Goal: Information Seeking & Learning: Understand process/instructions

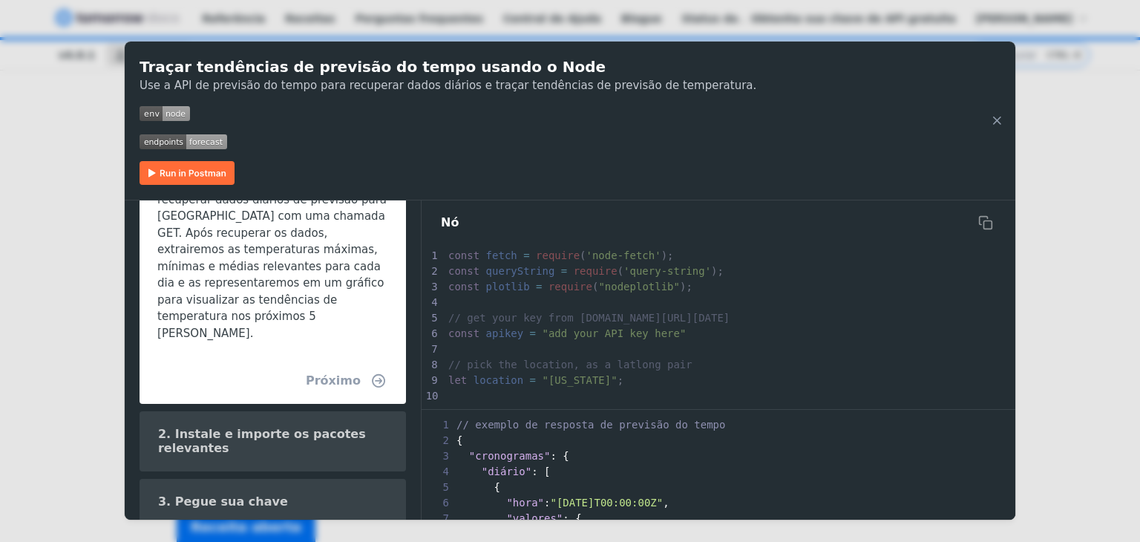
scroll to position [361, 0]
click at [347, 372] on font "Próximo" at bounding box center [333, 379] width 55 height 14
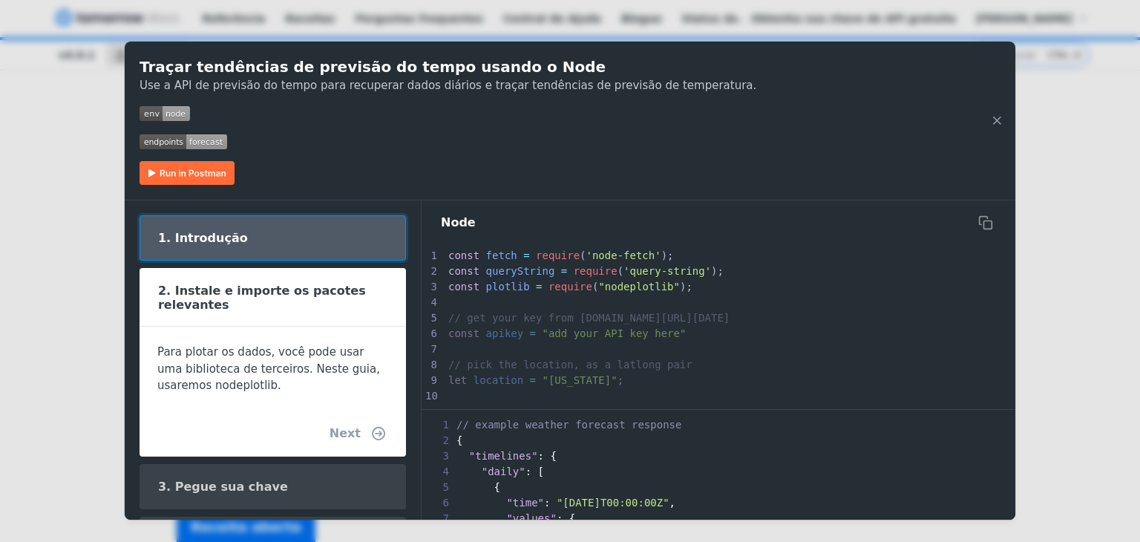
scroll to position [0, 0]
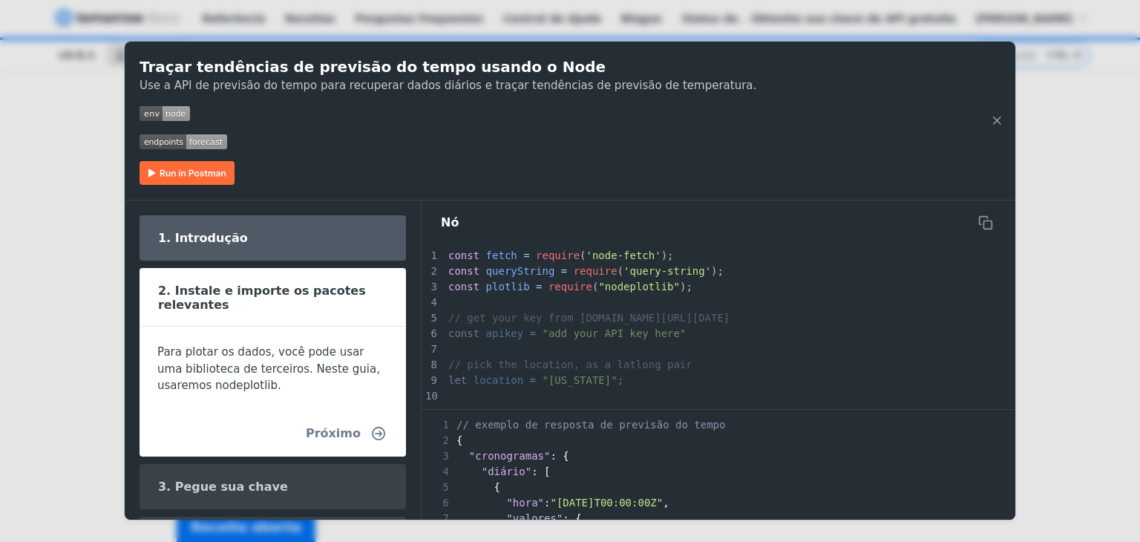
click at [348, 434] on font "Próximo" at bounding box center [333, 433] width 55 height 14
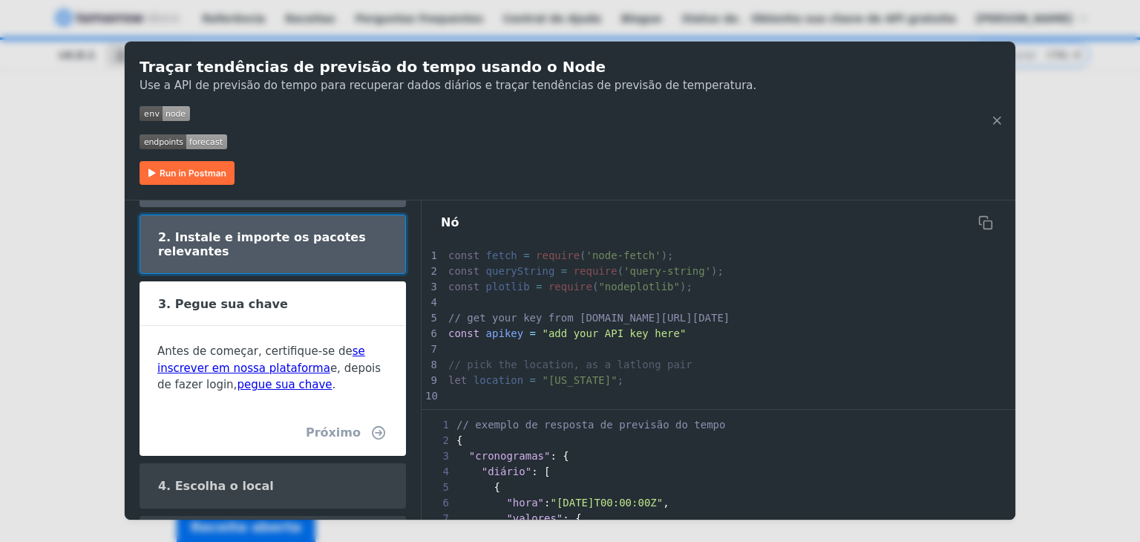
scroll to position [72, 0]
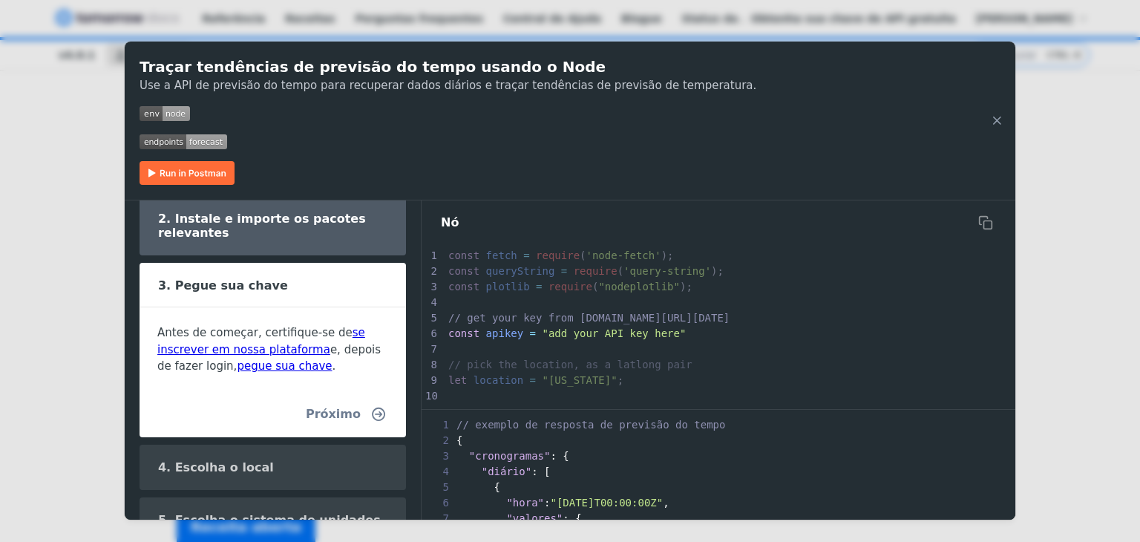
click at [350, 422] on button "Próximo" at bounding box center [346, 414] width 104 height 30
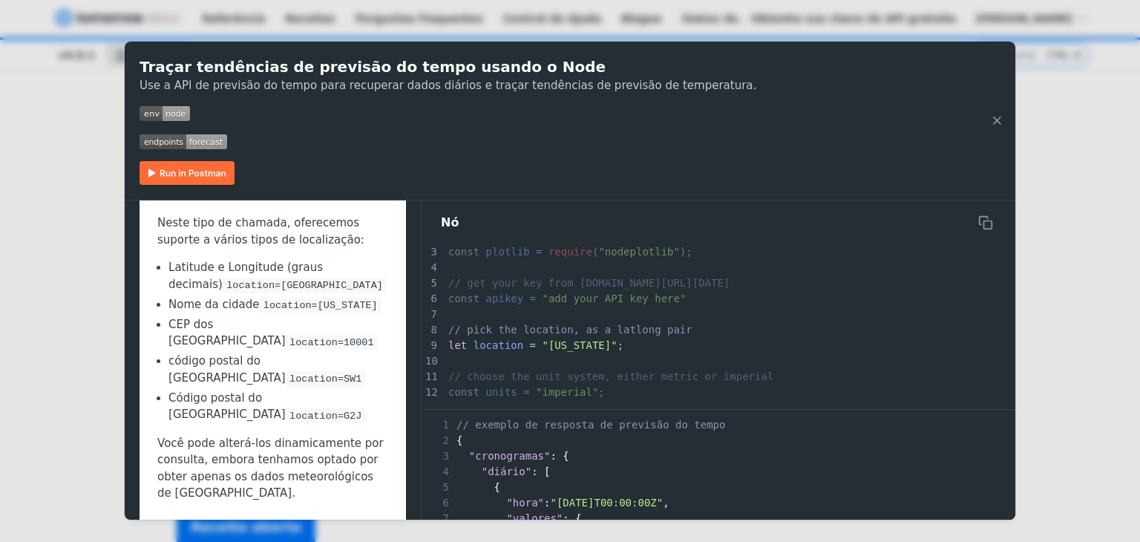
scroll to position [235, 0]
click at [358, 525] on button "Próximo" at bounding box center [346, 540] width 104 height 30
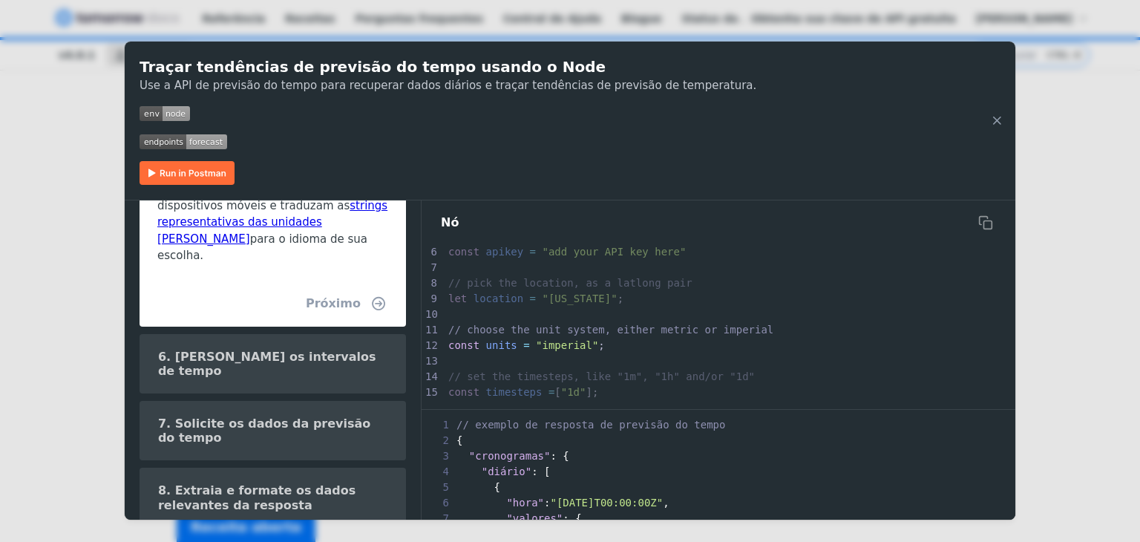
scroll to position [624, 0]
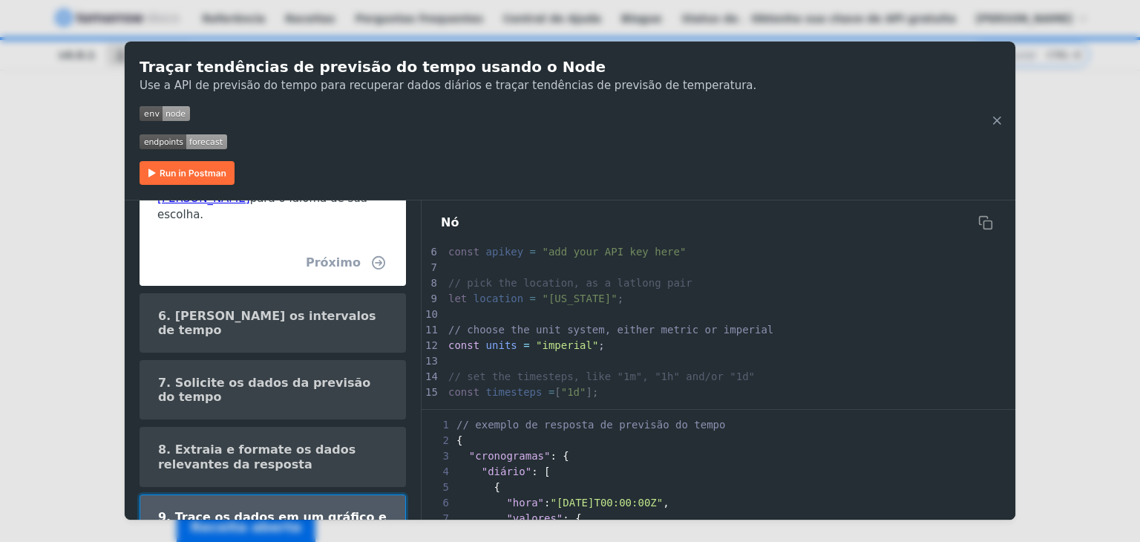
click at [343, 510] on font "9. Trace os dados em um gráfico e visualize os resultados" at bounding box center [272, 524] width 229 height 28
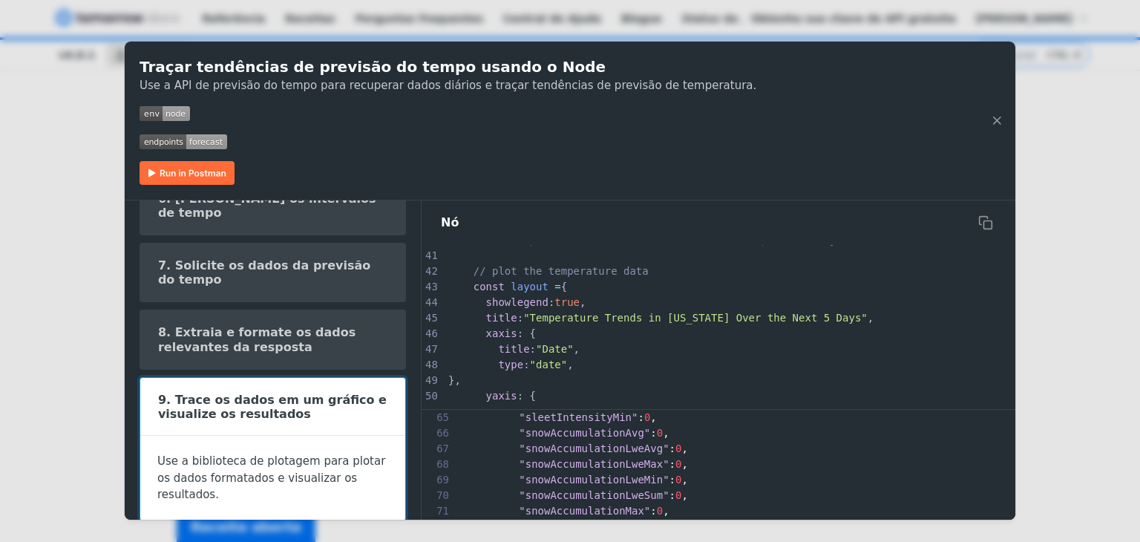
scroll to position [1054, 0]
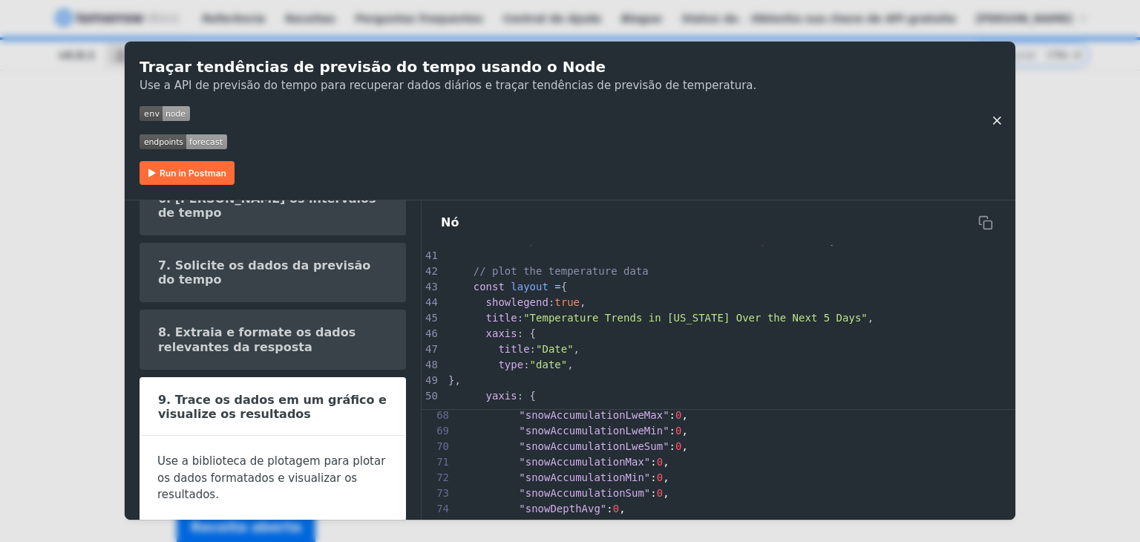
click at [996, 119] on icon "Fechar Receita" at bounding box center [996, 120] width 13 height 13
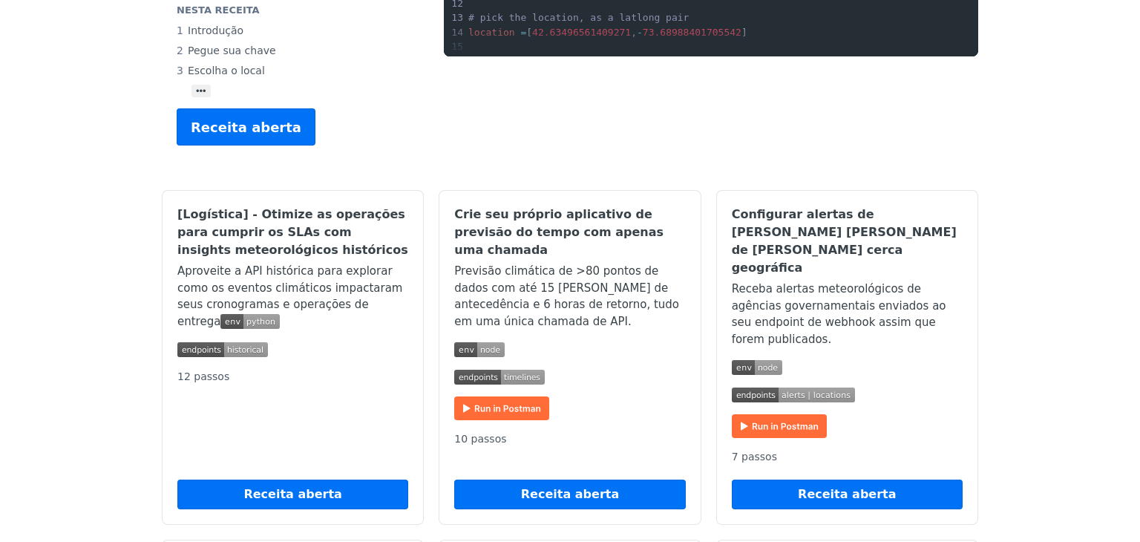
scroll to position [404, 0]
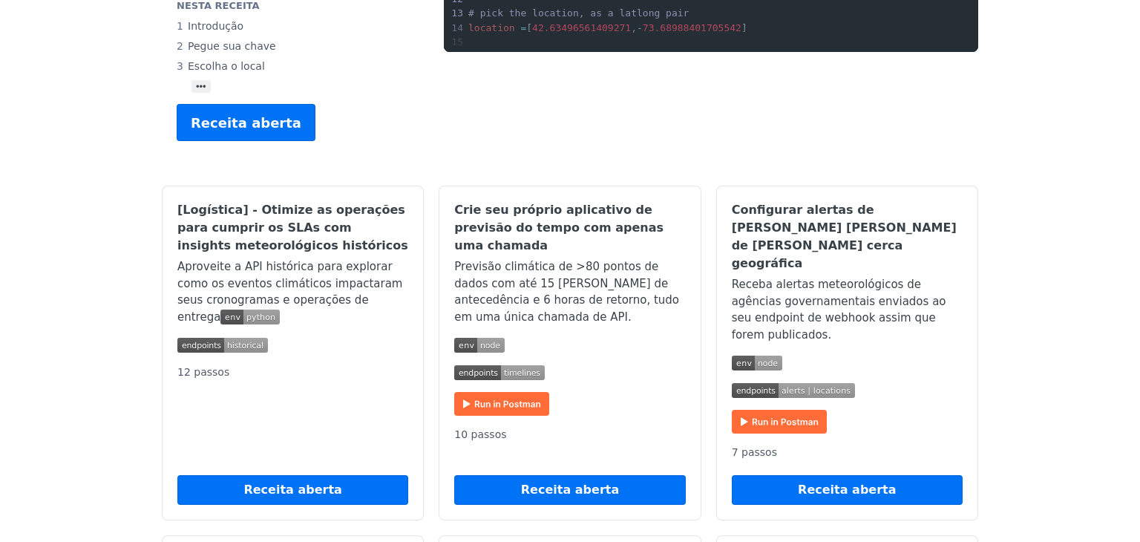
click at [514, 392] on img "Expandir imagem" at bounding box center [501, 404] width 95 height 24
